Goal: Task Accomplishment & Management: Manage account settings

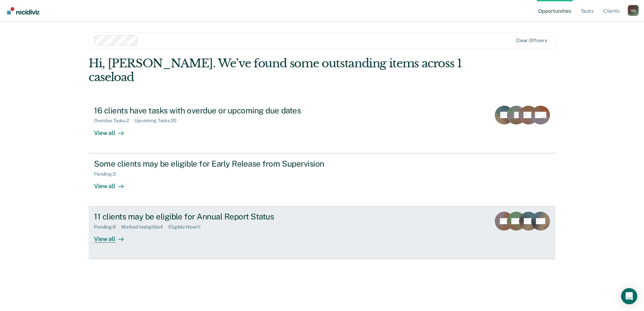
click at [129, 212] on div "11 clients may be eligible for Annual Report Status" at bounding box center [212, 217] width 237 height 10
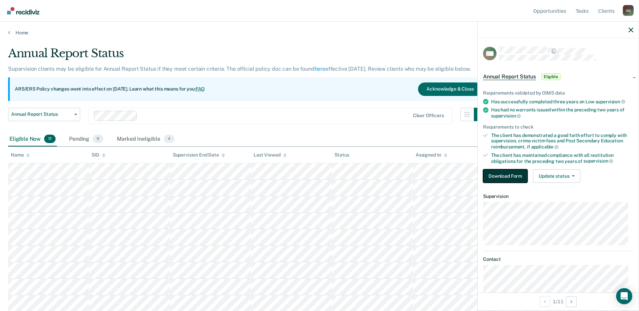
click at [515, 177] on button "Download Form" at bounding box center [505, 175] width 44 height 13
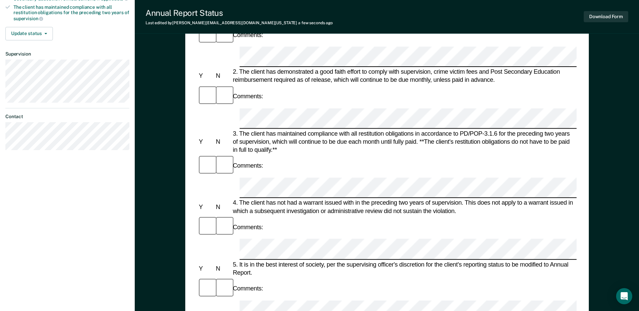
scroll to position [236, 0]
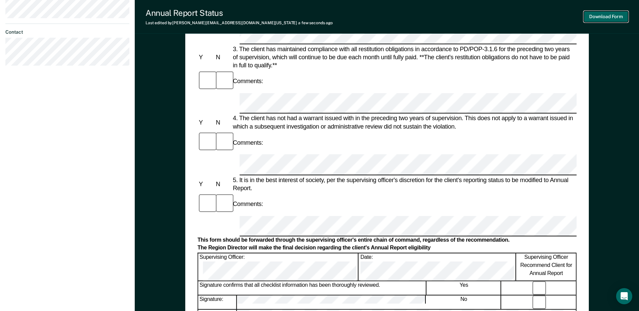
click at [605, 19] on button "Download Form" at bounding box center [606, 16] width 44 height 11
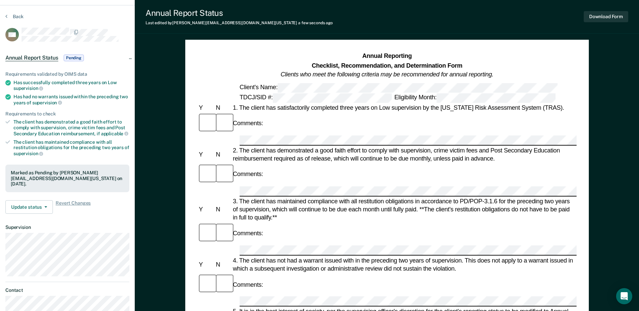
scroll to position [0, 0]
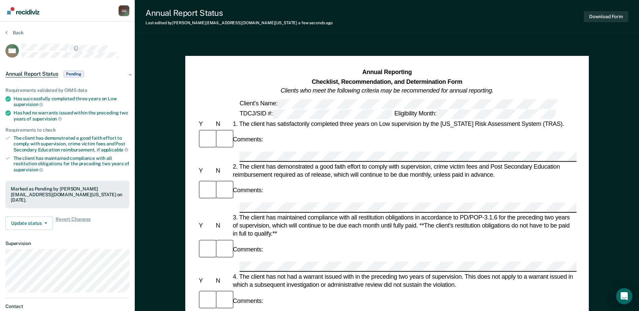
click at [31, 13] on img "Go to Recidiviz Home" at bounding box center [23, 10] width 32 height 7
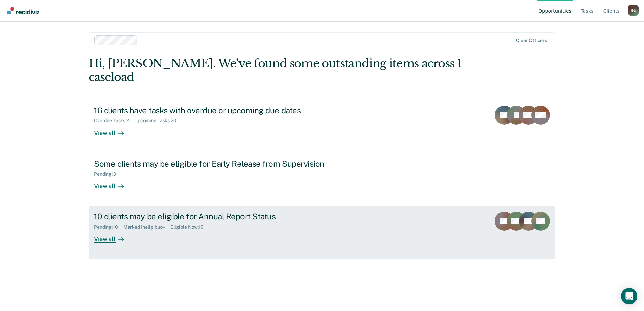
click at [123, 212] on div "10 clients may be eligible for Annual Report Status" at bounding box center [212, 217] width 237 height 10
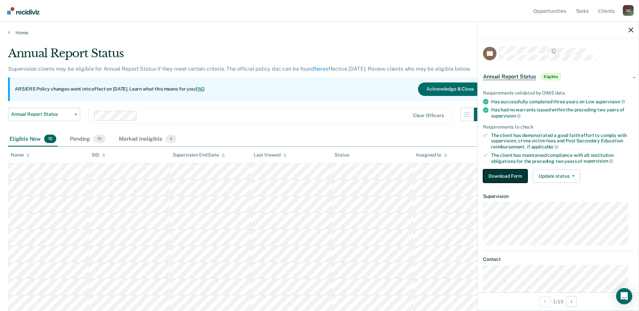
click at [515, 177] on button "Download Form" at bounding box center [505, 175] width 44 height 13
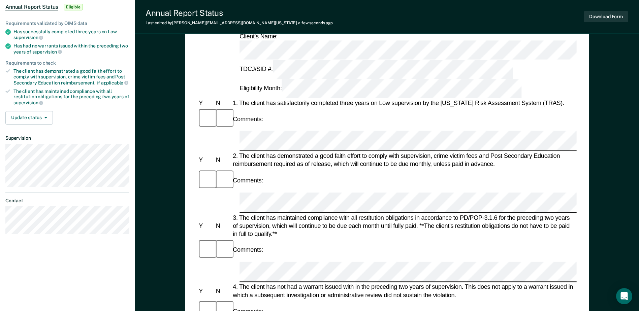
scroll to position [67, 0]
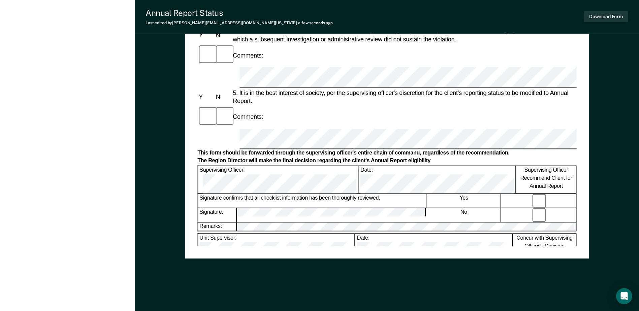
scroll to position [0, 0]
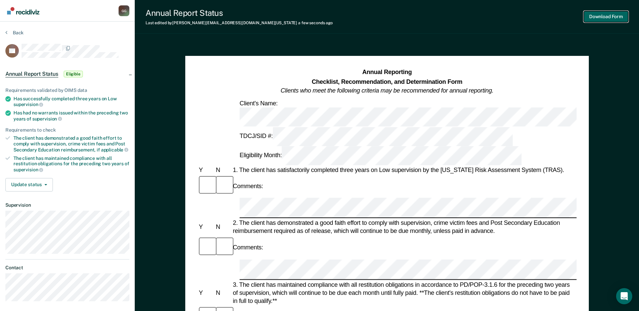
click at [600, 15] on button "Download Form" at bounding box center [606, 16] width 44 height 11
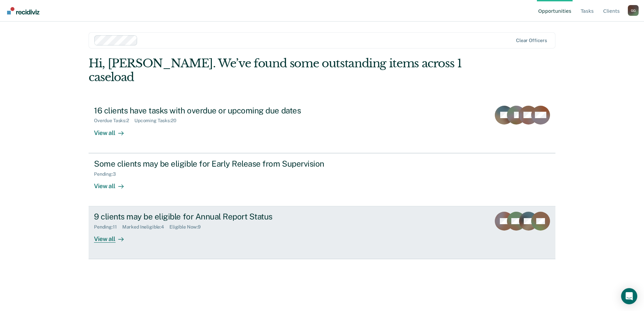
click at [117, 212] on div "9 clients may be eligible for Annual Report Status" at bounding box center [212, 217] width 237 height 10
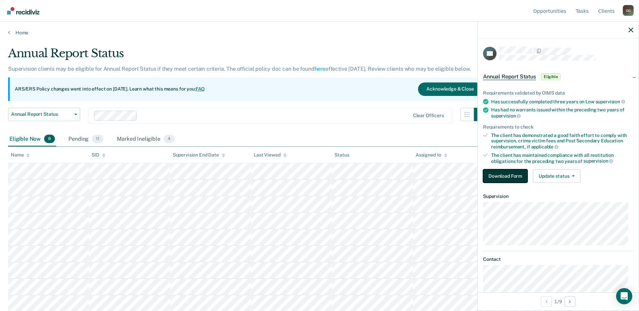
click at [503, 175] on button "Download Form" at bounding box center [505, 175] width 44 height 13
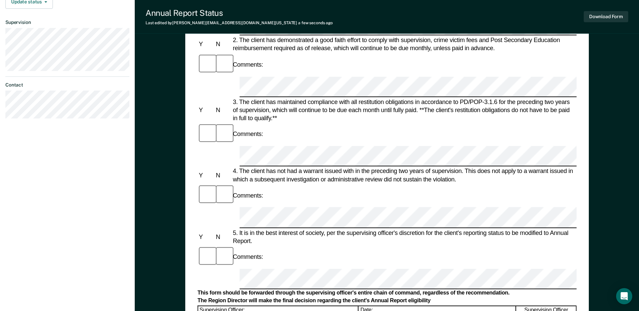
scroll to position [155, 0]
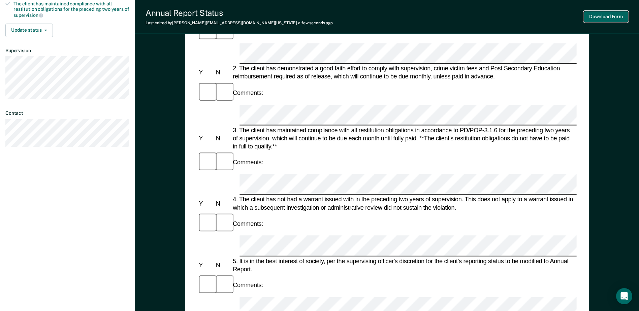
click at [602, 18] on button "Download Form" at bounding box center [606, 16] width 44 height 11
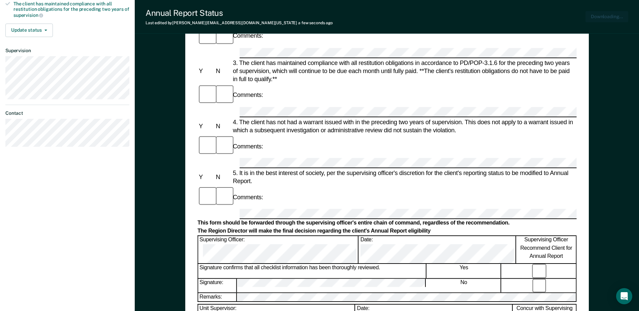
scroll to position [0, 0]
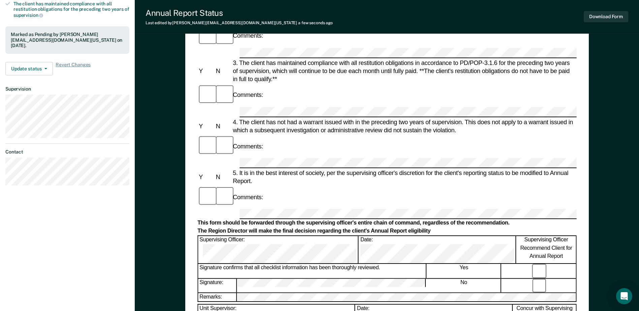
click at [609, 91] on div "Annual Reporting Checklist, Recommendation, and Determination Form Clients who …" at bounding box center [387, 183] width 504 height 593
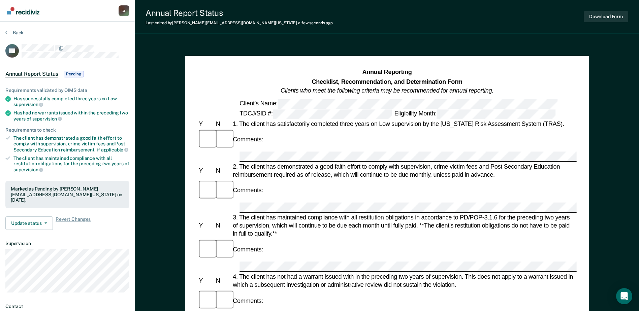
click at [32, 13] on img "Go to Recidiviz Home" at bounding box center [23, 10] width 32 height 7
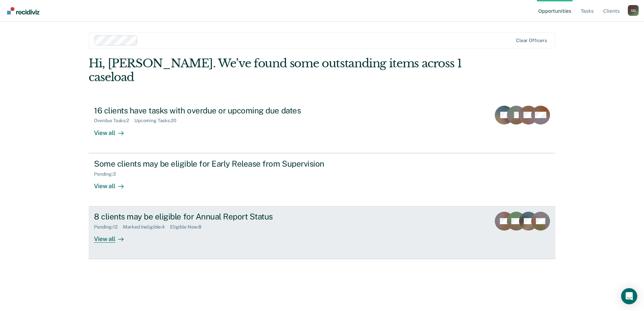
click at [127, 212] on div "8 clients may be eligible for Annual Report Status" at bounding box center [212, 217] width 237 height 10
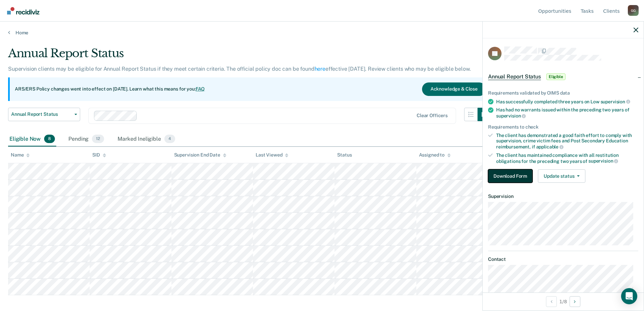
click at [507, 173] on button "Download Form" at bounding box center [510, 175] width 44 height 13
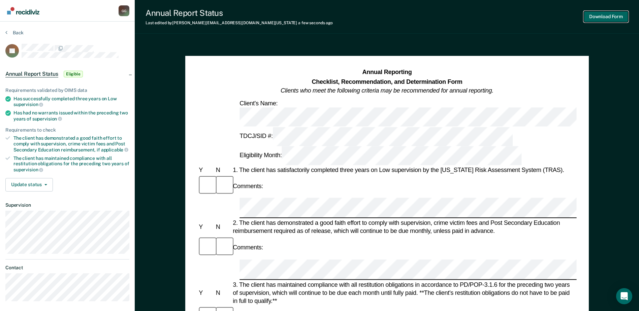
click at [606, 19] on button "Download Form" at bounding box center [606, 16] width 44 height 11
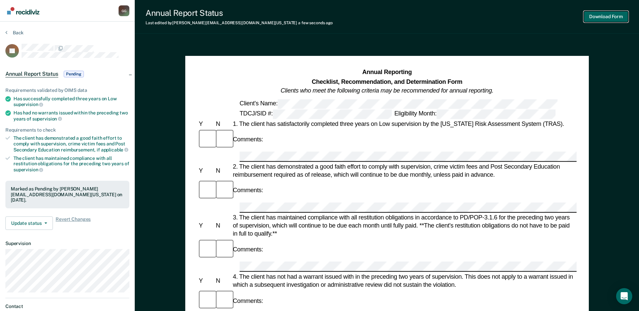
click at [603, 16] on button "Download Form" at bounding box center [606, 16] width 44 height 11
click at [121, 10] on div "G G" at bounding box center [124, 10] width 11 height 11
click at [21, 14] on img "Go to Recidiviz Home" at bounding box center [23, 10] width 32 height 7
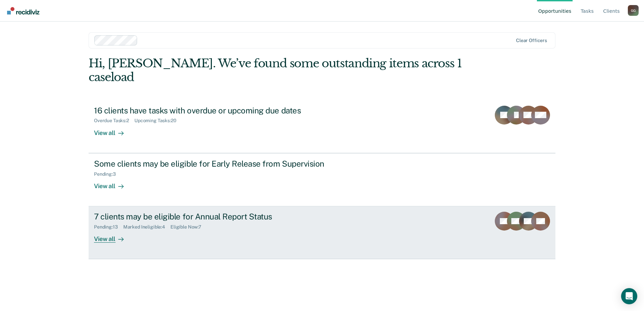
click at [137, 212] on div "7 clients may be eligible for Annual Report Status" at bounding box center [212, 217] width 237 height 10
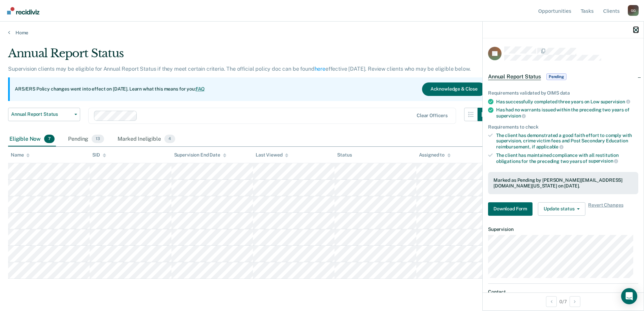
click at [635, 29] on icon "button" at bounding box center [636, 30] width 5 height 5
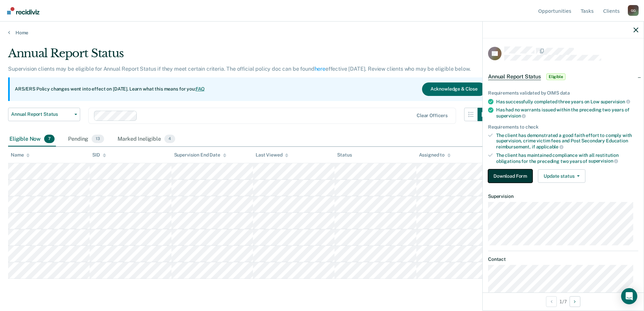
click at [513, 177] on button "Download Form" at bounding box center [510, 175] width 44 height 13
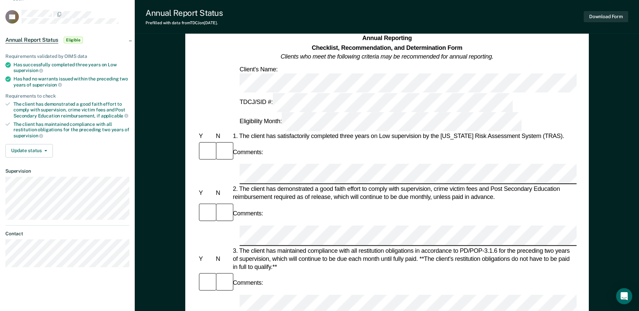
scroll to position [34, 0]
click at [609, 18] on button "Download Form" at bounding box center [606, 16] width 44 height 11
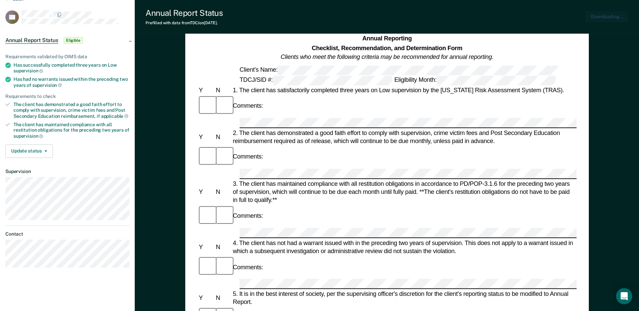
scroll to position [0, 0]
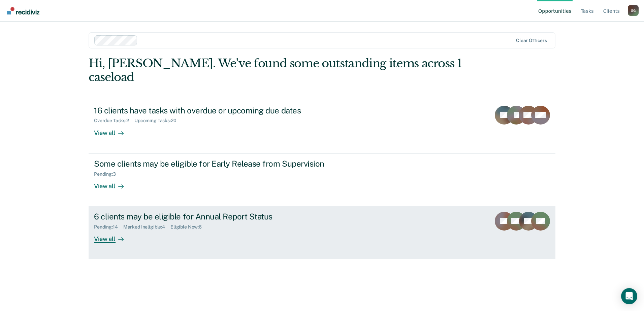
click at [113, 212] on div "6 clients may be eligible for Annual Report Status" at bounding box center [212, 217] width 237 height 10
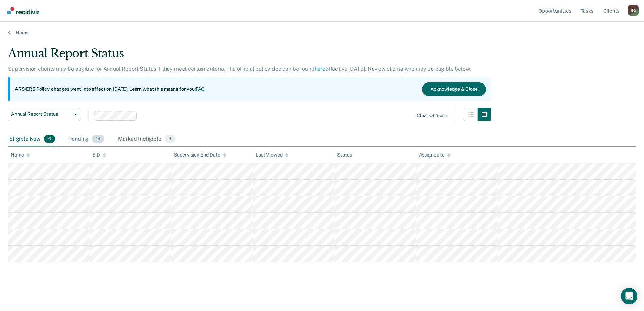
click at [89, 137] on div "Pending 14" at bounding box center [86, 139] width 39 height 15
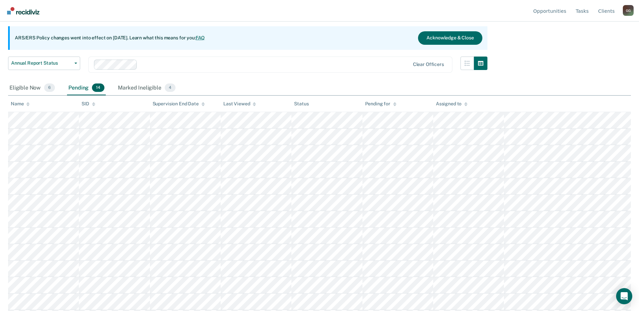
scroll to position [83, 0]
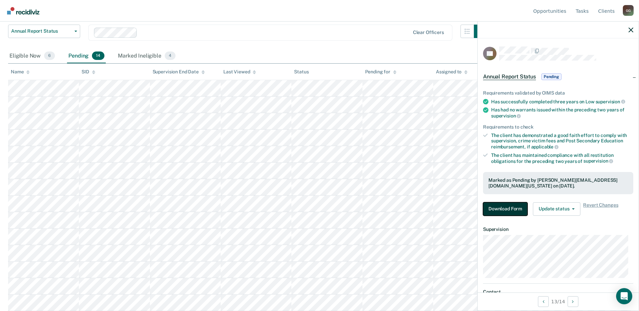
click at [508, 210] on button "Download Form" at bounding box center [505, 208] width 44 height 13
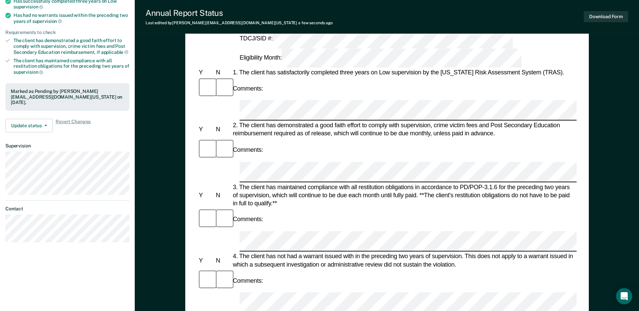
scroll to position [135, 0]
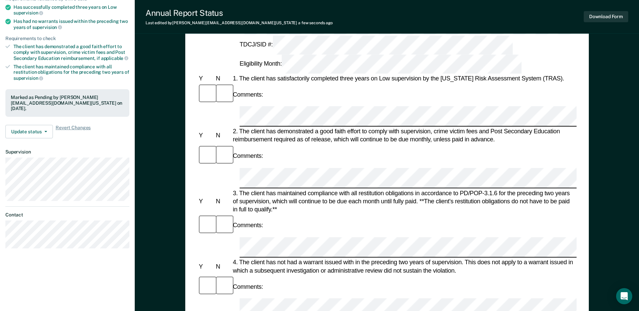
scroll to position [67, 0]
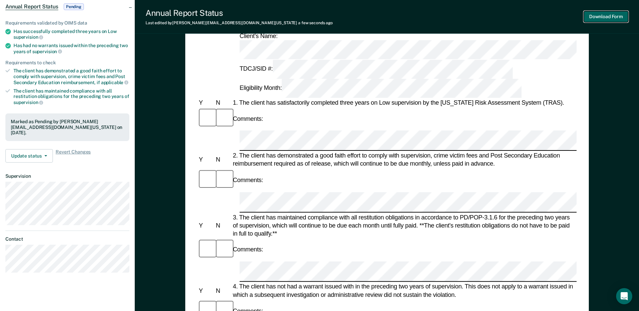
click at [611, 15] on button "Download Form" at bounding box center [606, 16] width 44 height 11
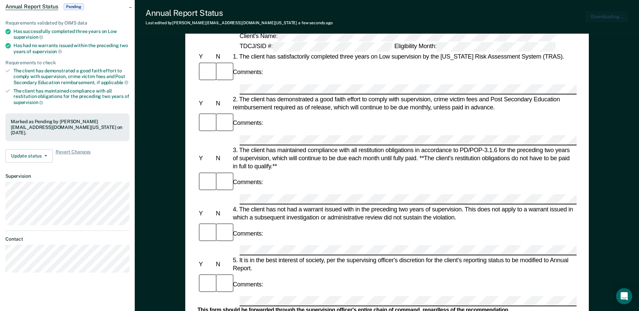
scroll to position [0, 0]
click at [612, 72] on div "Annual Reporting Checklist, Recommendation, and Determination Form Clients who …" at bounding box center [387, 270] width 504 height 593
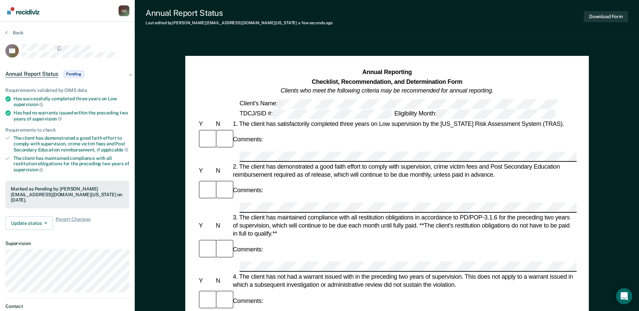
click at [26, 15] on link "Go to Recidiviz Home" at bounding box center [23, 10] width 36 height 21
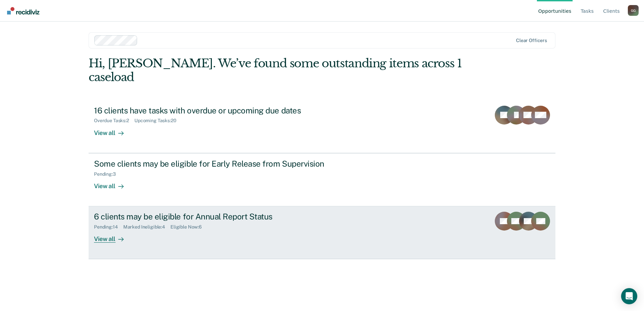
click at [140, 212] on div "6 clients may be eligible for Annual Report Status" at bounding box center [212, 217] width 237 height 10
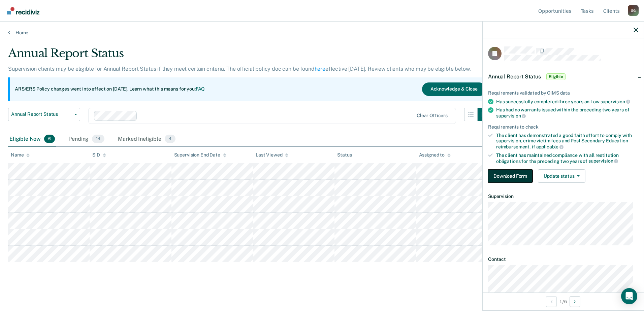
click at [513, 175] on button "Download Form" at bounding box center [510, 175] width 44 height 13
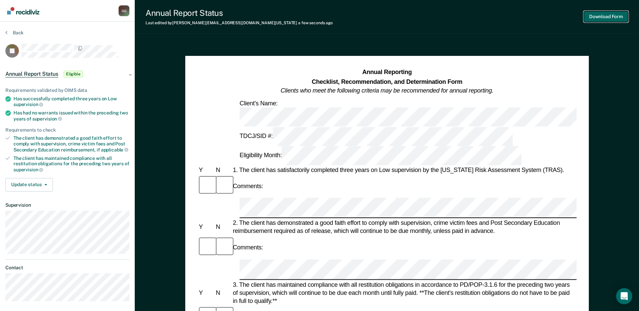
click at [603, 18] on button "Download Form" at bounding box center [606, 16] width 44 height 11
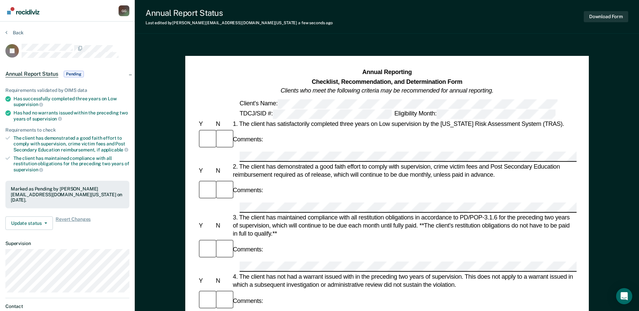
click at [30, 14] on link "Go to Recidiviz Home" at bounding box center [23, 10] width 36 height 21
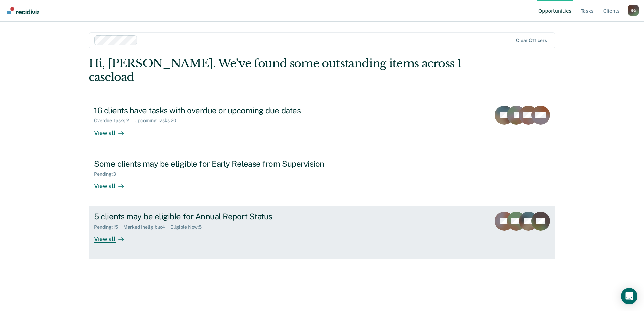
click at [122, 212] on div "5 clients may be eligible for Annual Report Status" at bounding box center [212, 217] width 237 height 10
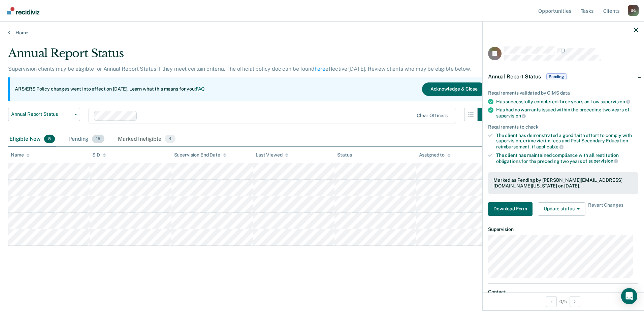
click at [82, 138] on div "Pending 15" at bounding box center [86, 139] width 39 height 15
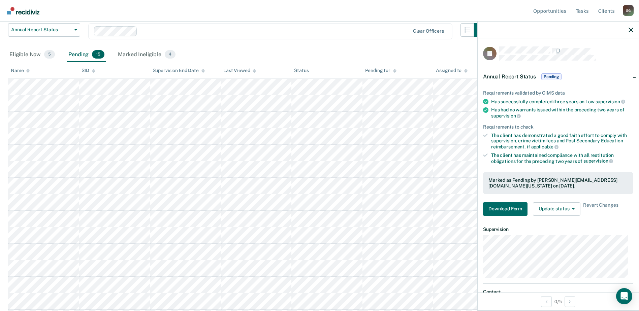
scroll to position [100, 0]
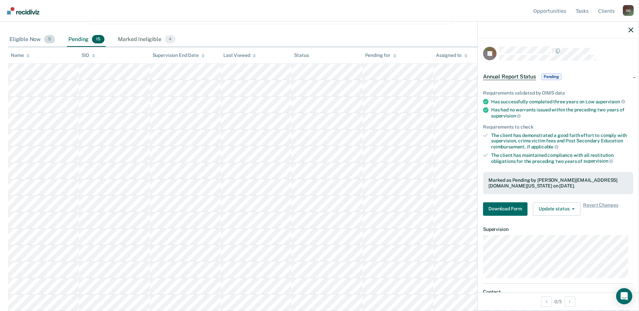
click at [22, 42] on div "Eligible Now 5" at bounding box center [32, 39] width 48 height 15
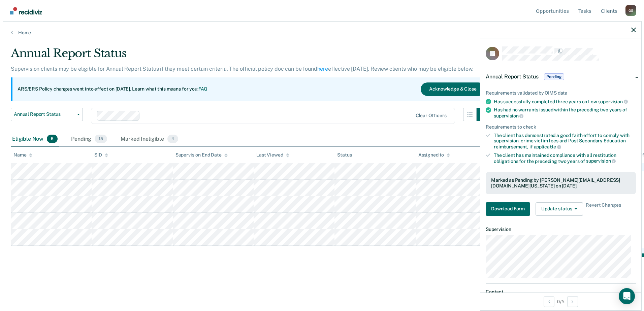
scroll to position [0, 0]
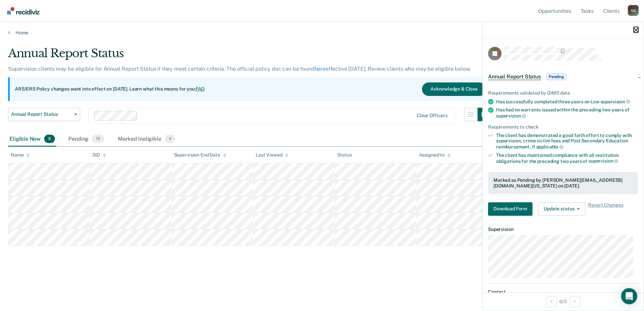
click at [634, 29] on icon "button" at bounding box center [636, 30] width 5 height 5
